Goal: Find specific page/section: Find specific page/section

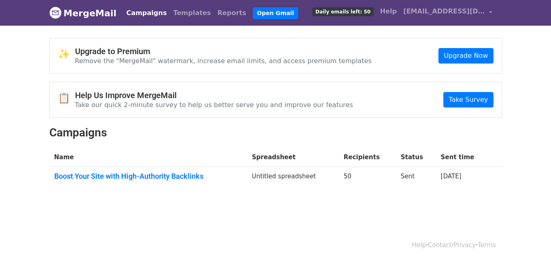
scroll to position [1, 0]
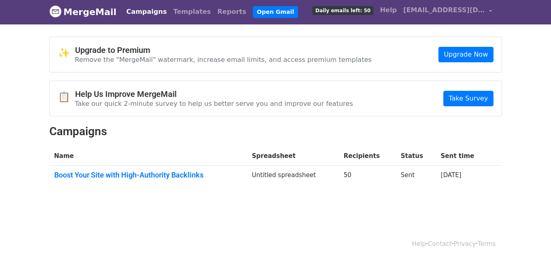
click at [192, 179] on td "Boost Your Site with High-Authority Backlinks" at bounding box center [148, 177] width 198 height 22
click at [204, 175] on link "Boost Your Site with High-Authority Backlinks" at bounding box center [148, 175] width 188 height 9
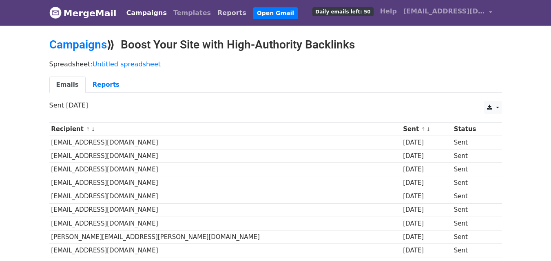
click at [214, 12] on link "Reports" at bounding box center [231, 13] width 35 height 16
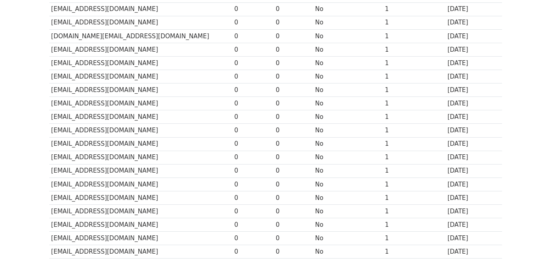
scroll to position [403, 0]
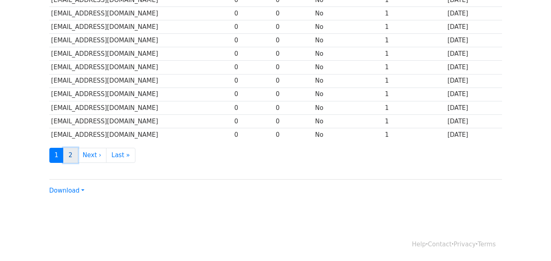
click at [71, 155] on link "2" at bounding box center [70, 155] width 15 height 15
